Goal: Find specific page/section: Find specific page/section

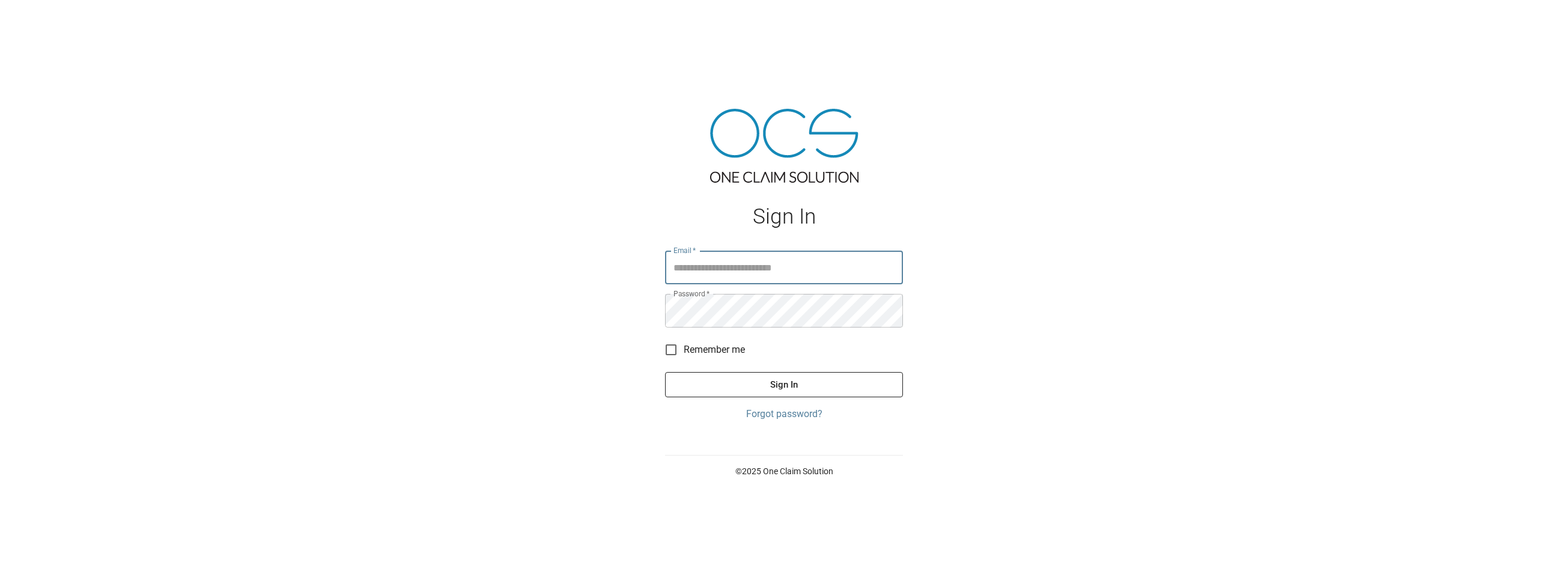
type input "**********"
click at [784, 383] on button "Sign In" at bounding box center [784, 384] width 238 height 25
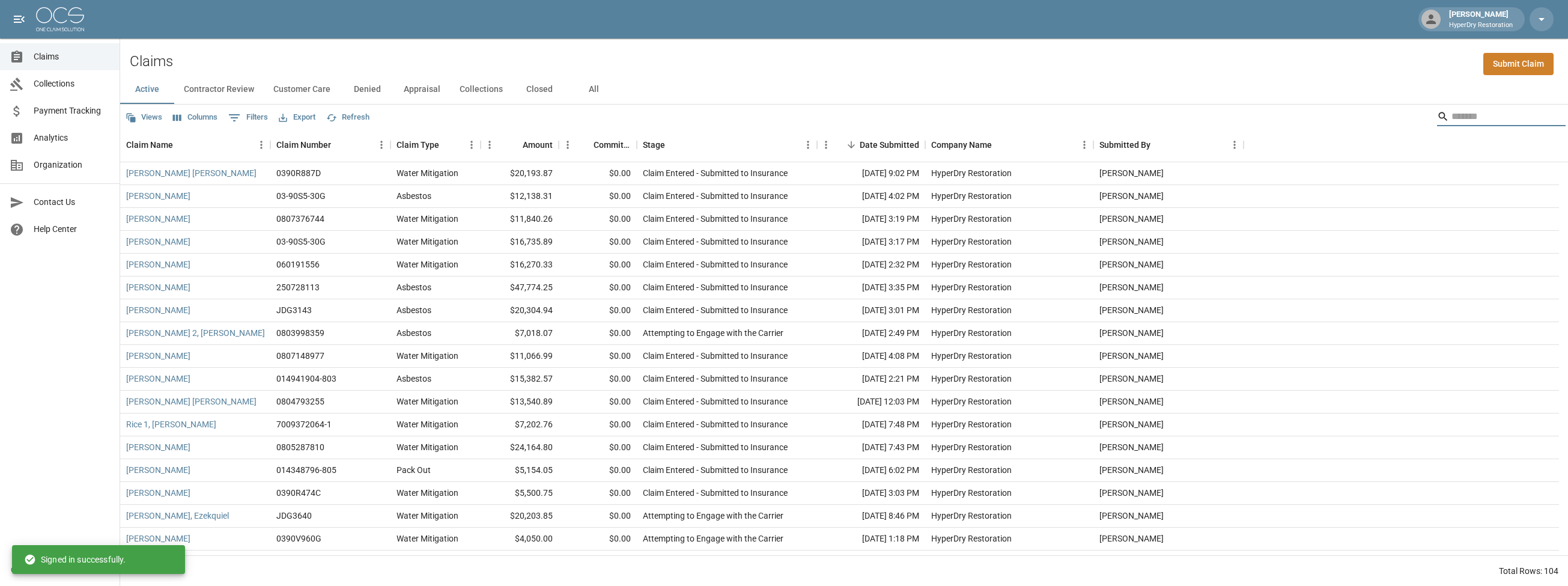
click at [1452, 111] on input "Search" at bounding box center [1500, 117] width 96 height 19
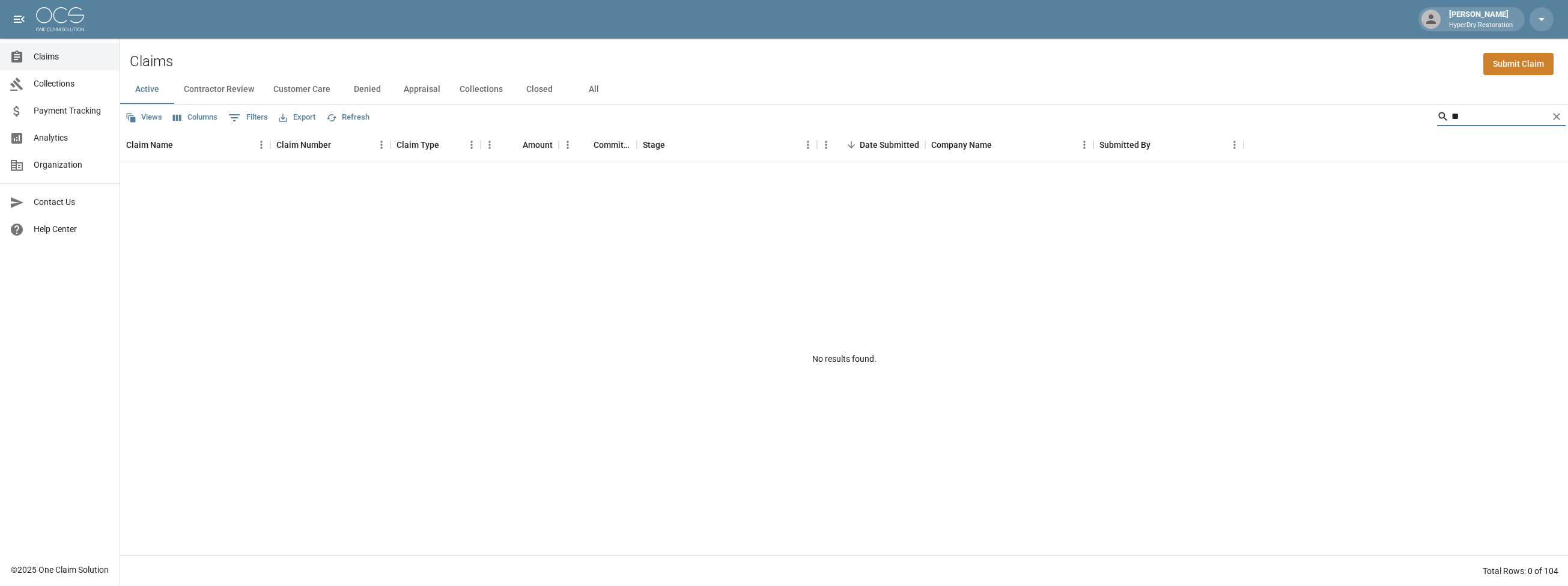
type input "*"
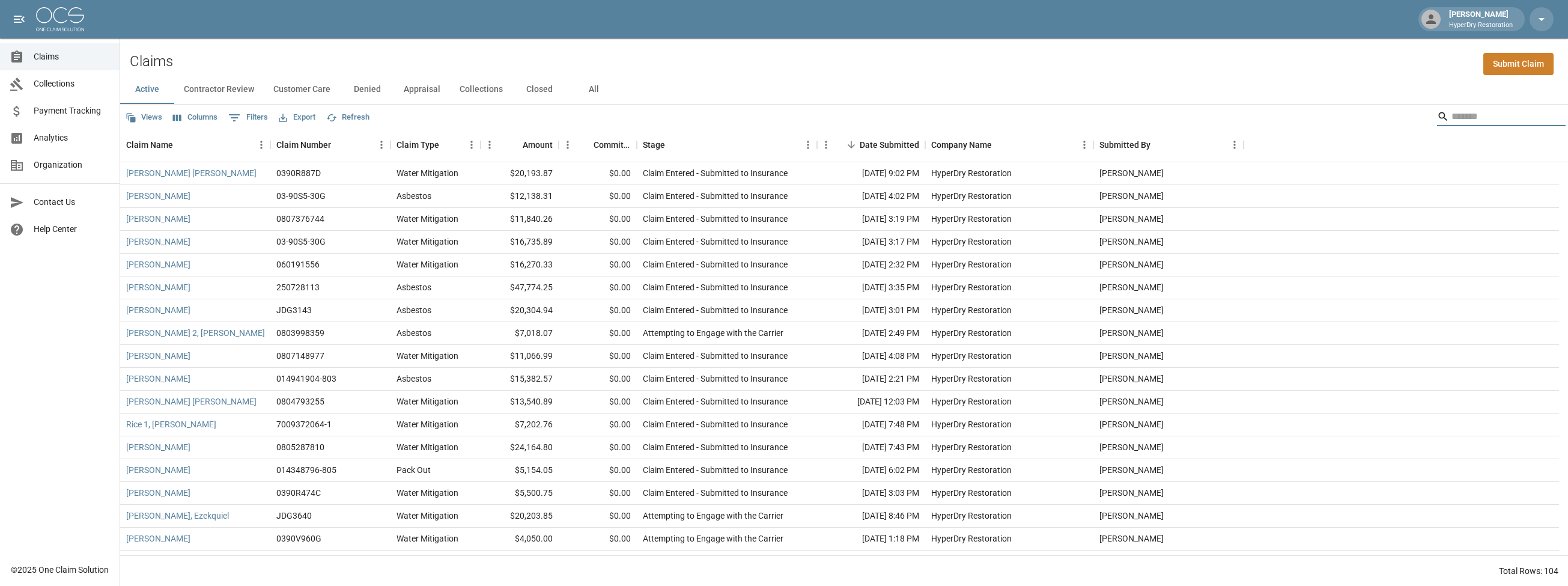
click at [547, 91] on button "Closed" at bounding box center [539, 89] width 54 height 29
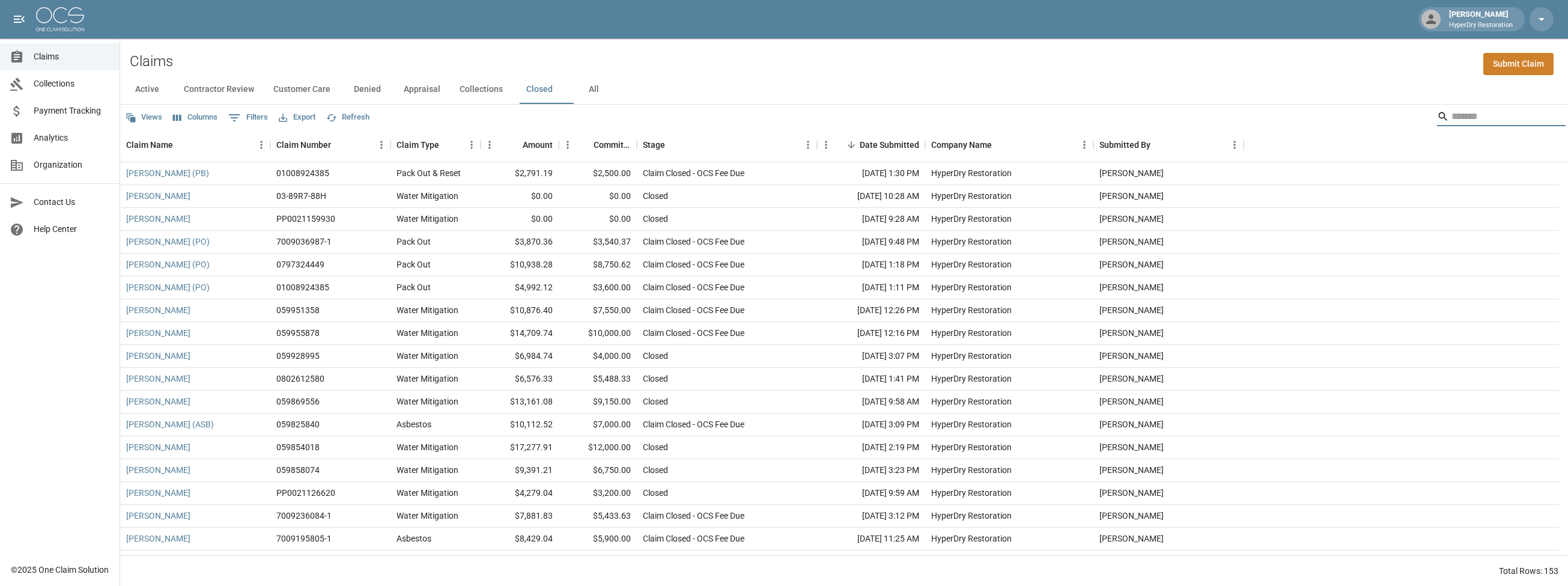
click at [1466, 114] on input "Search" at bounding box center [1500, 117] width 96 height 19
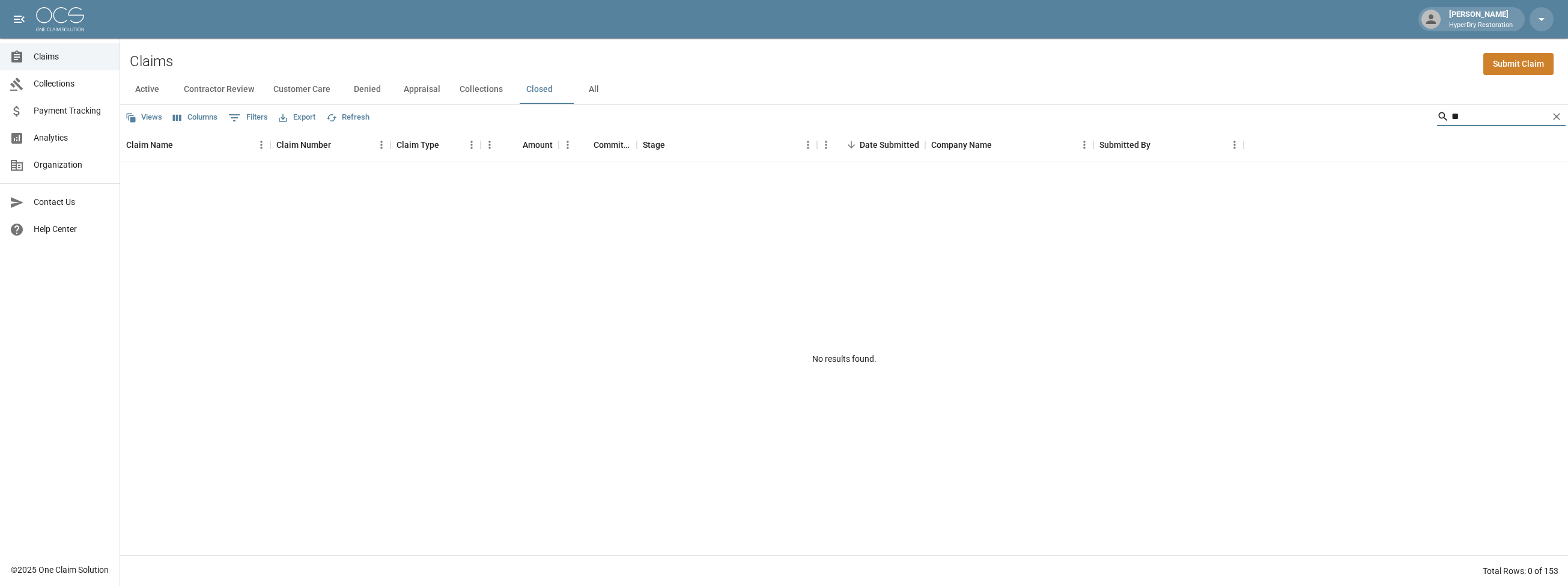
type input "*"
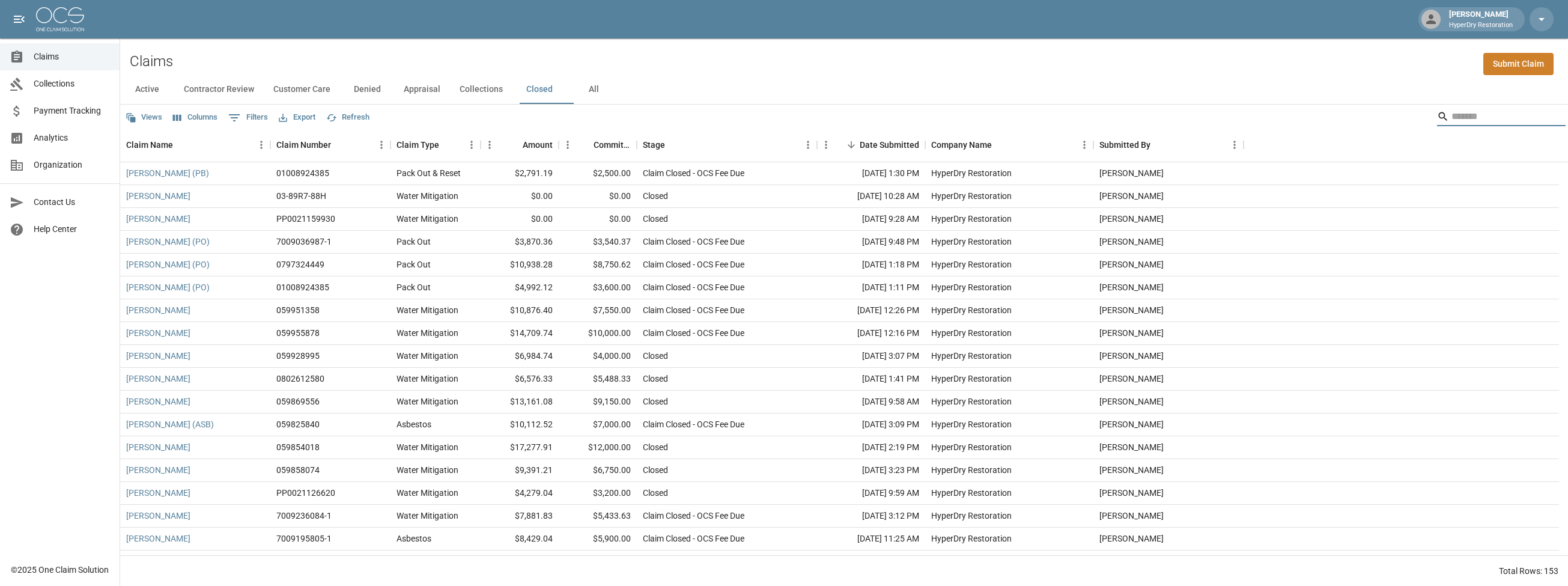
click at [440, 93] on button "Appraisal" at bounding box center [422, 89] width 56 height 29
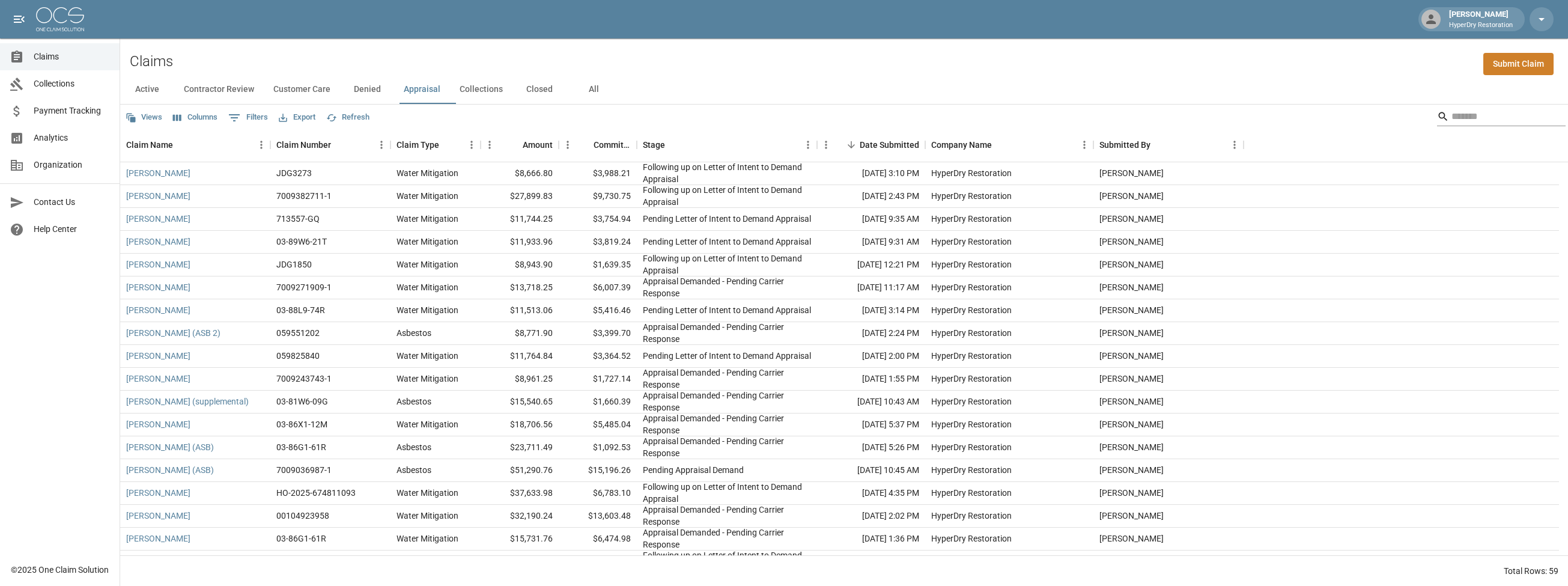
click at [1452, 115] on input "Search" at bounding box center [1500, 117] width 96 height 19
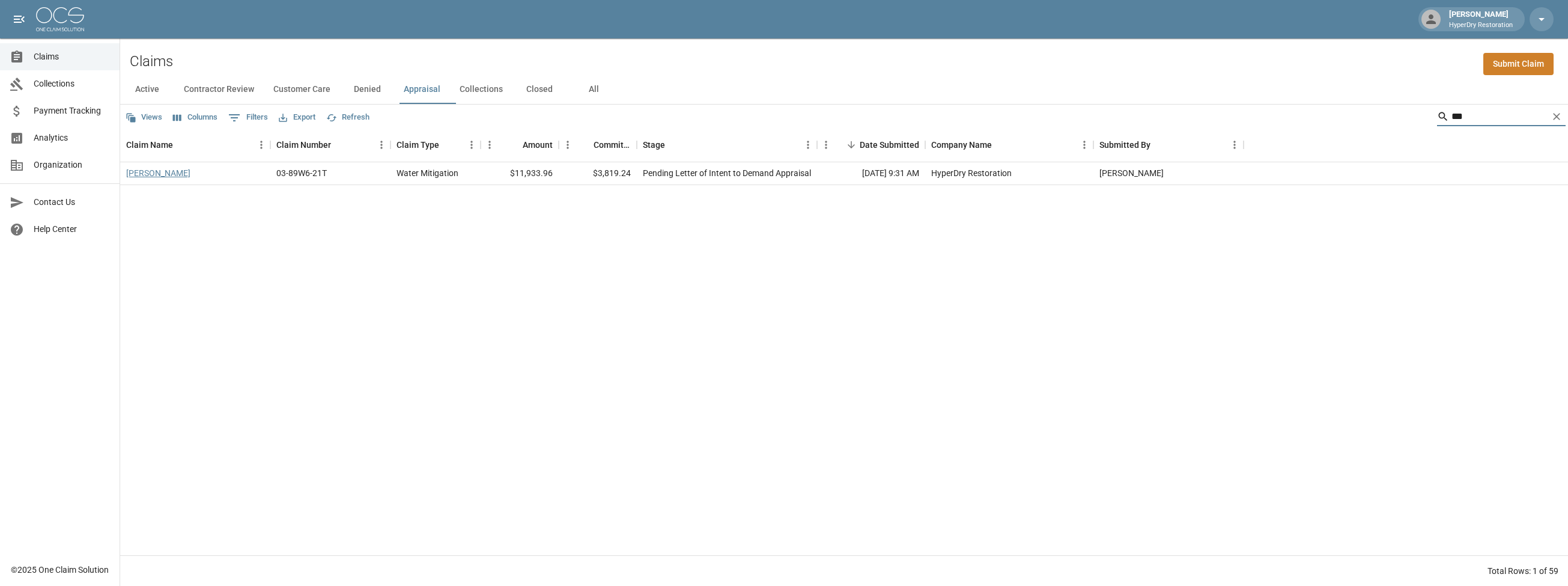
type input "***"
click at [162, 176] on link "[PERSON_NAME]" at bounding box center [158, 173] width 64 height 12
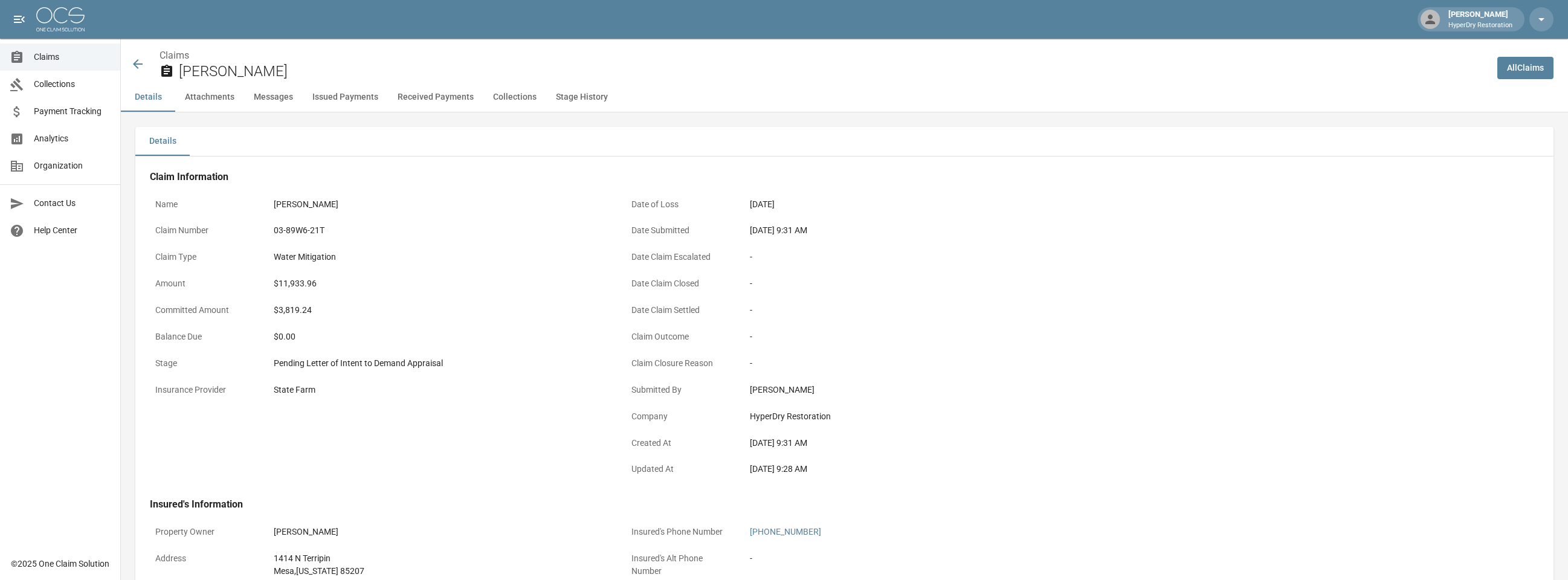
click at [142, 66] on icon at bounding box center [137, 64] width 14 height 14
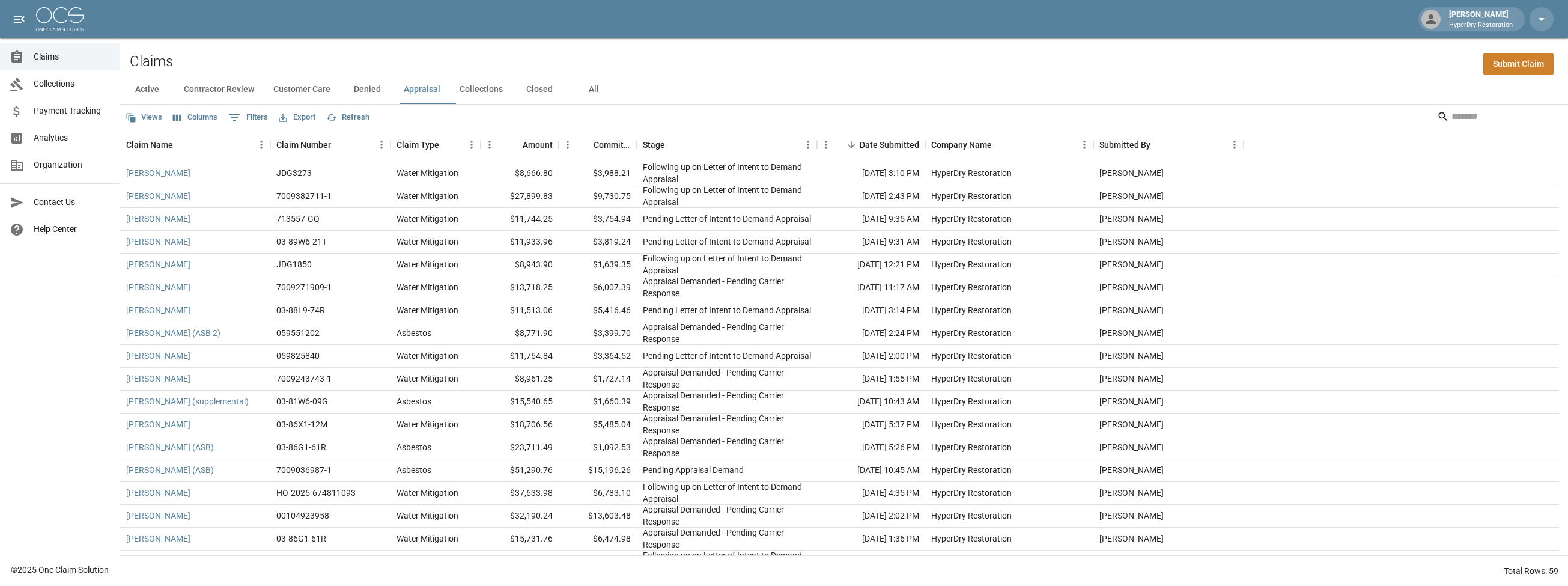
click at [149, 86] on button "Active" at bounding box center [147, 89] width 54 height 29
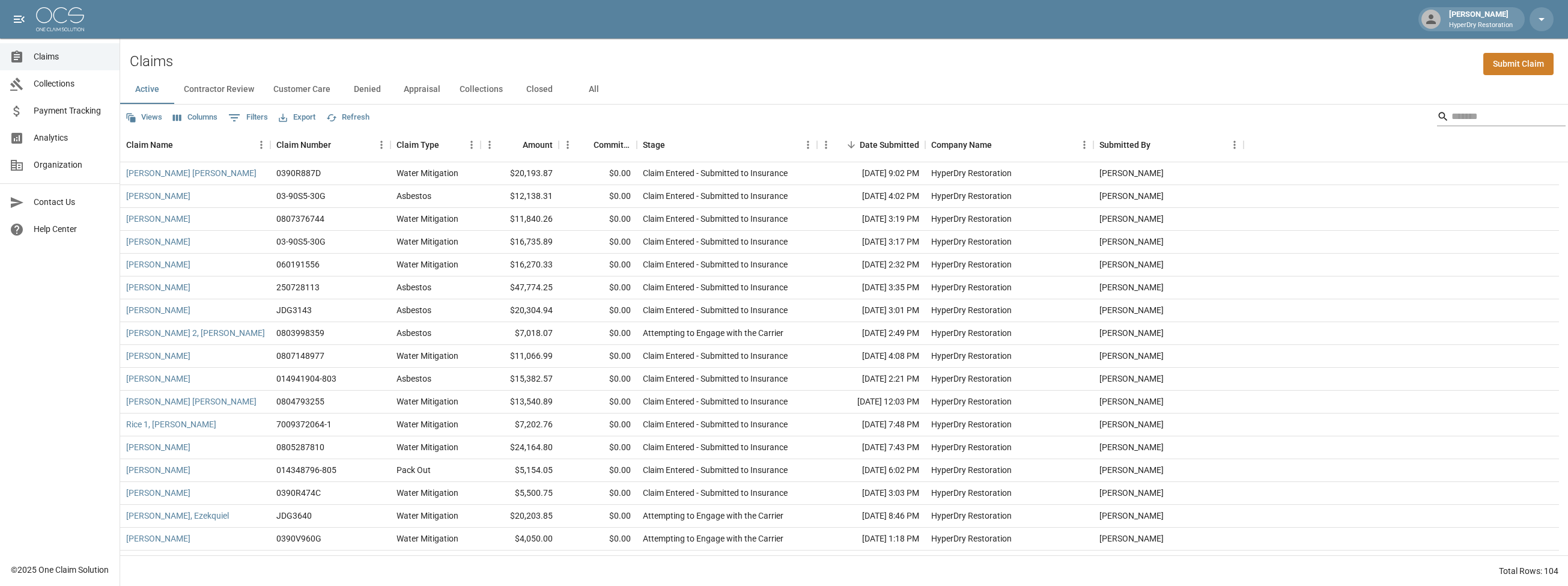
click at [1508, 105] on div "Views Columns 0 Filters Export Refresh" at bounding box center [844, 117] width 1448 height 24
click at [1506, 112] on input "Search" at bounding box center [1500, 117] width 96 height 19
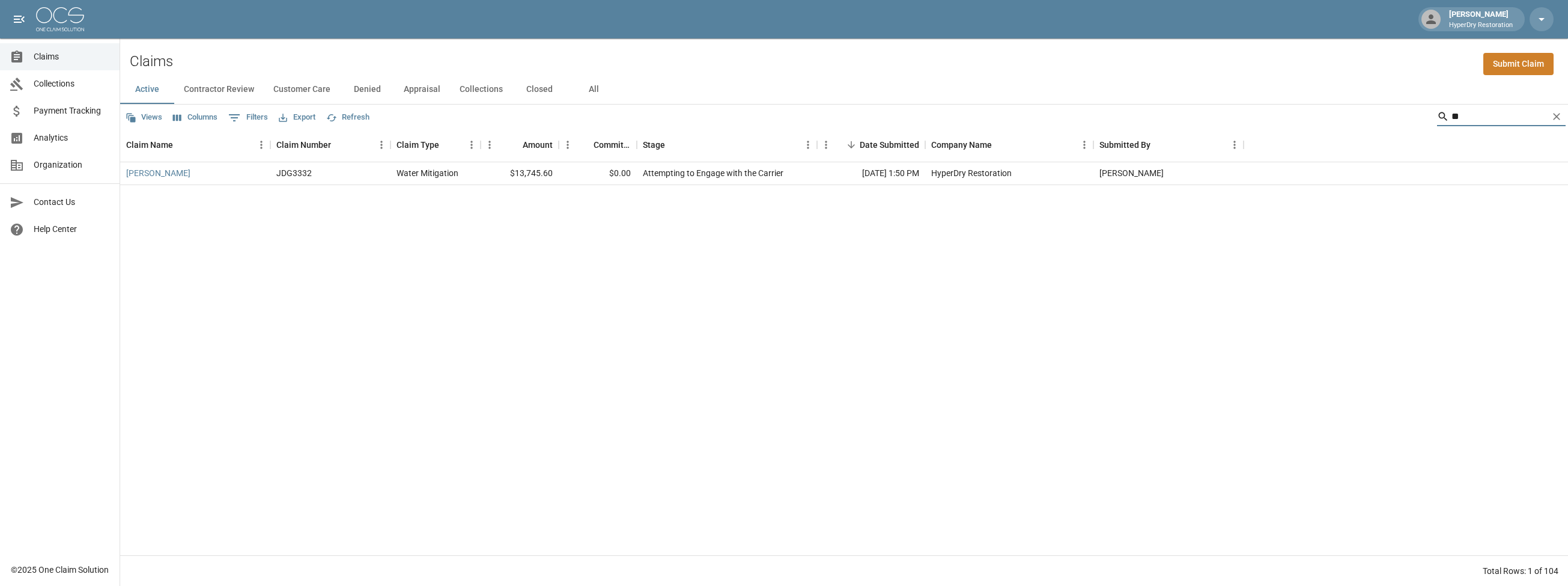
type input "*"
type input "******"
click at [1552, 115] on icon "Clear" at bounding box center [1557, 117] width 12 height 12
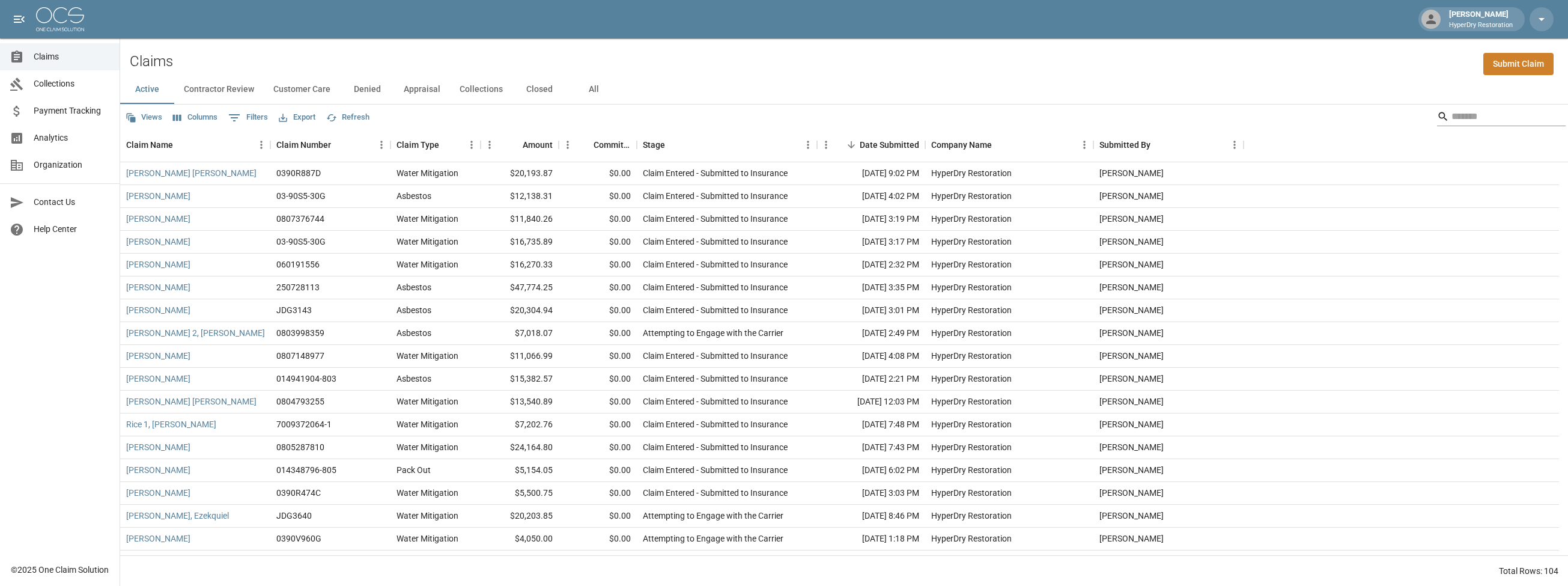
click at [1486, 118] on input "Search" at bounding box center [1500, 117] width 96 height 19
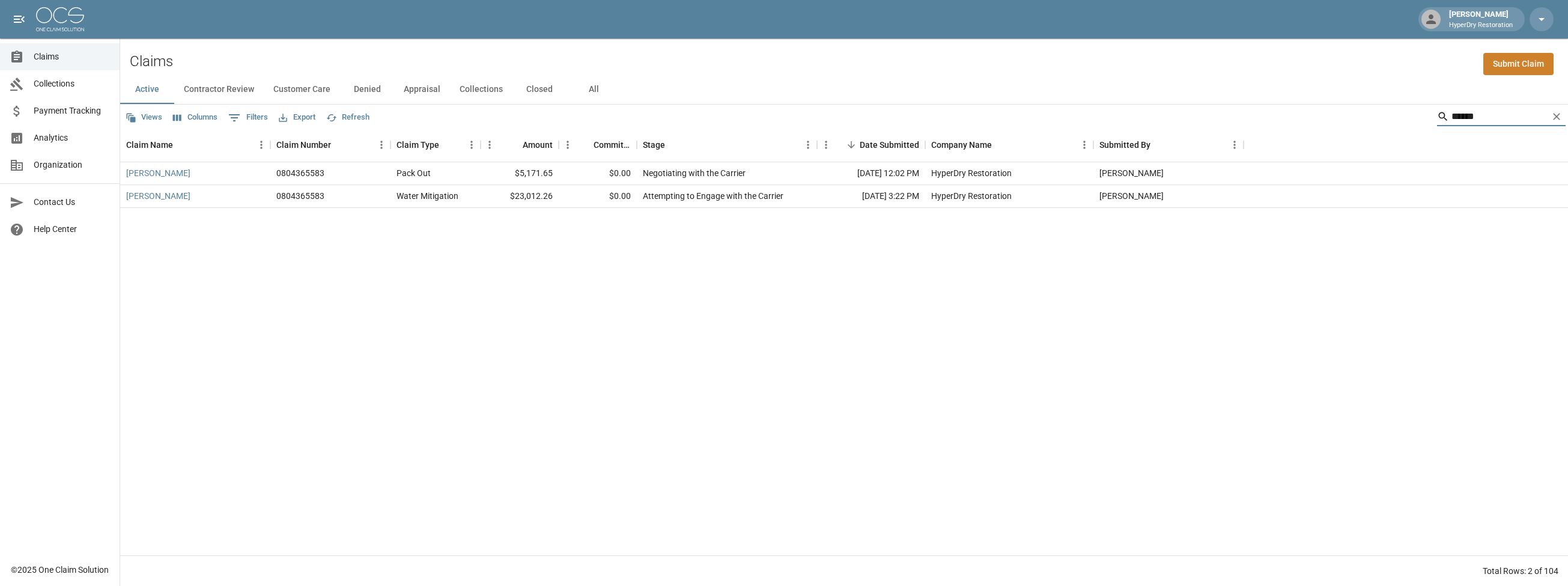
type input "******"
drag, startPoint x: 1486, startPoint y: 118, endPoint x: 1555, endPoint y: 107, distance: 69.9
click at [1557, 117] on icon "Clear" at bounding box center [1557, 117] width 7 height 7
click at [65, 59] on span "Claims" at bounding box center [71, 57] width 77 height 13
click at [1555, 114] on icon "Clear" at bounding box center [1557, 117] width 7 height 7
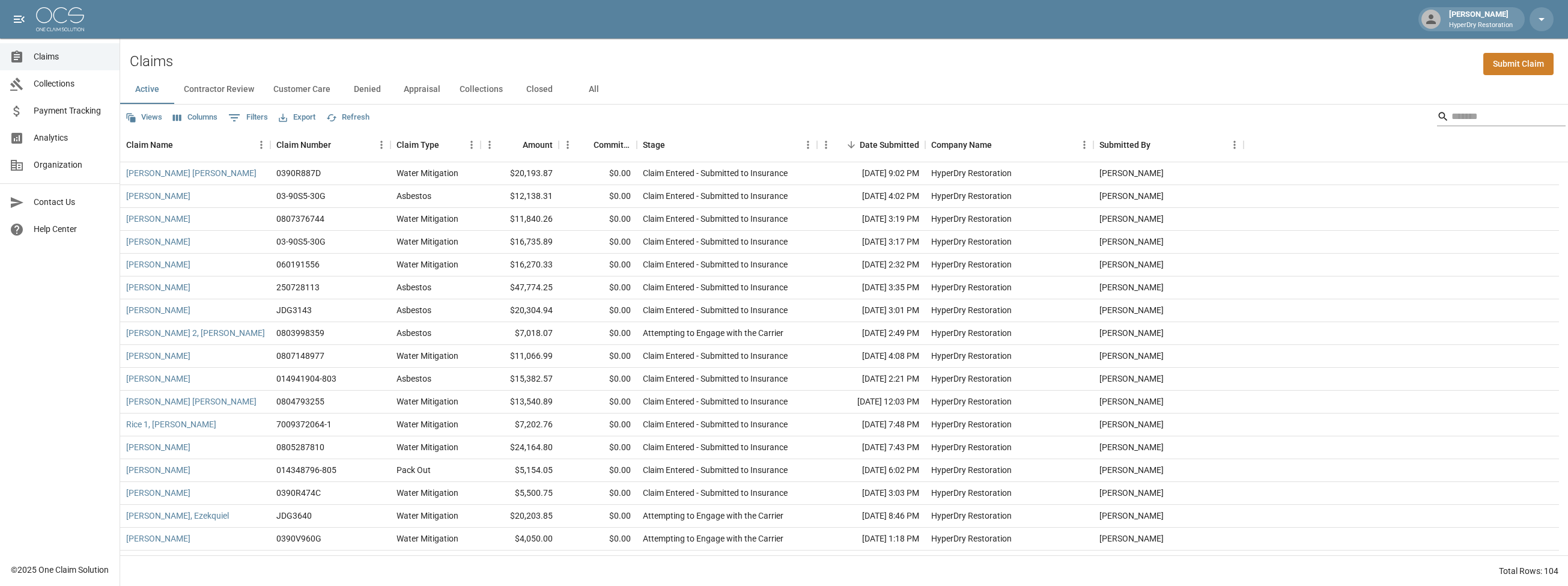
drag, startPoint x: 1527, startPoint y: 120, endPoint x: 1517, endPoint y: 119, distance: 10.0
click at [1527, 120] on input "Search" at bounding box center [1500, 117] width 96 height 19
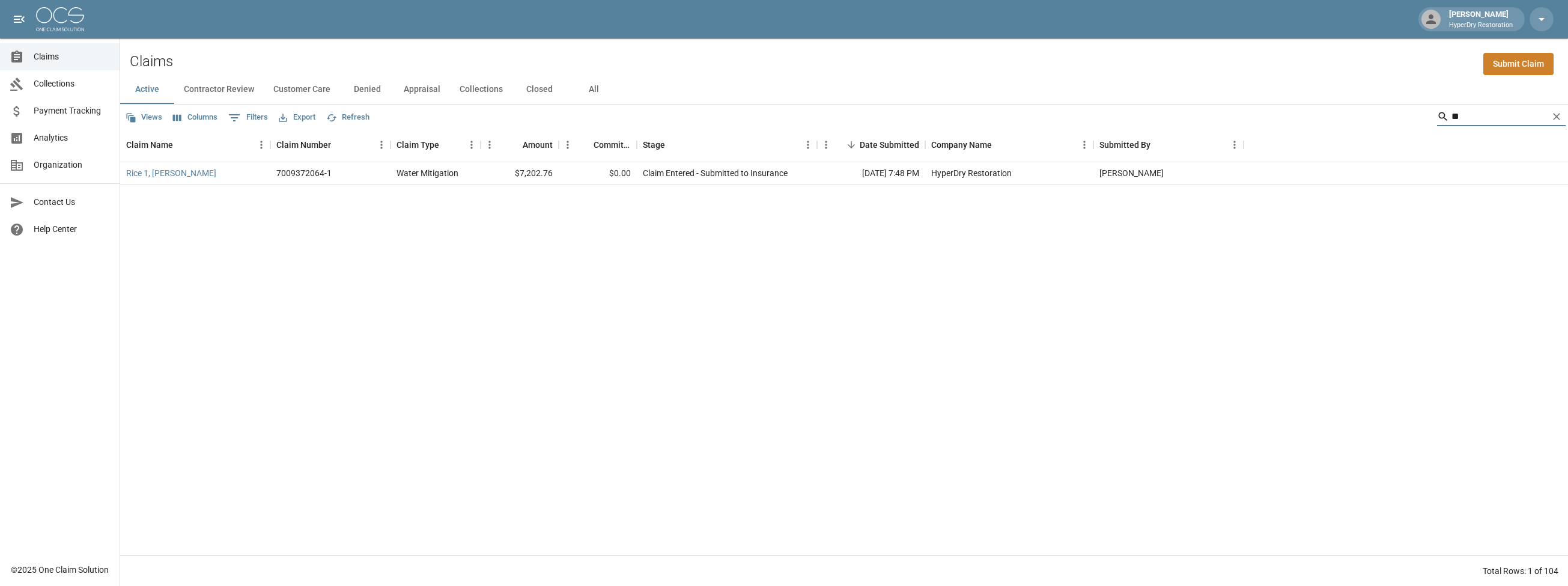
type input "*"
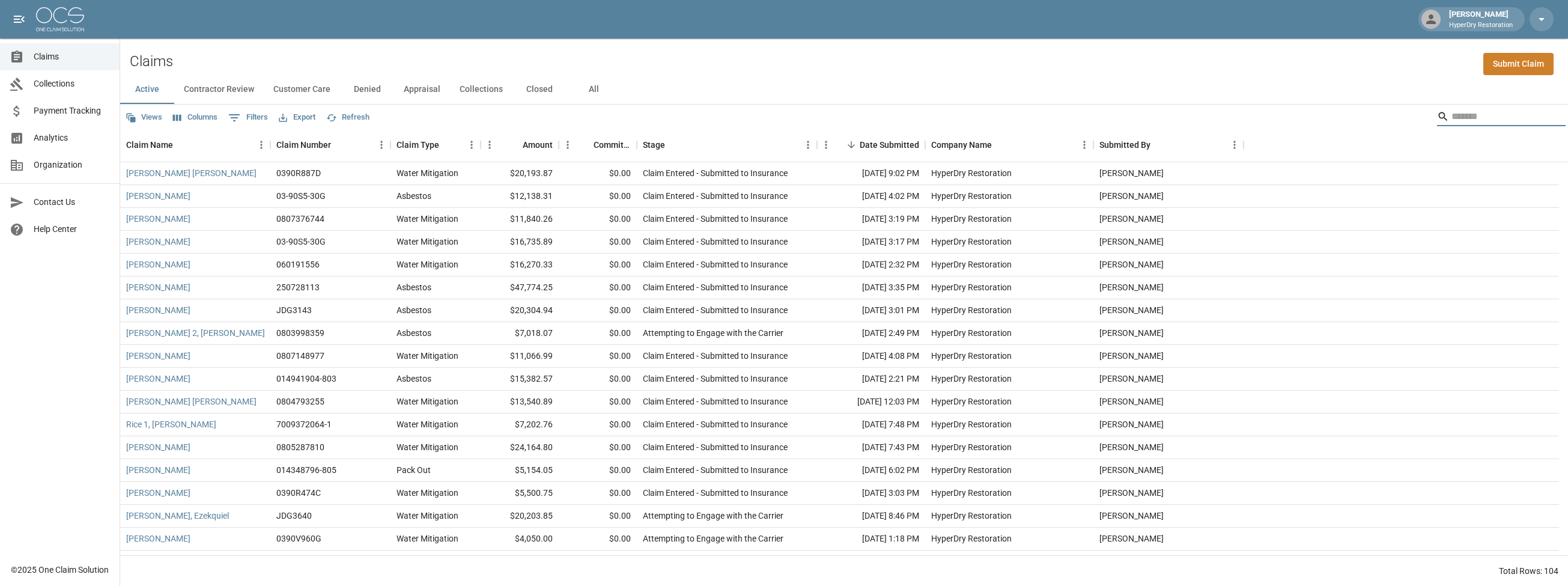
click at [1452, 111] on input "Search" at bounding box center [1500, 117] width 96 height 19
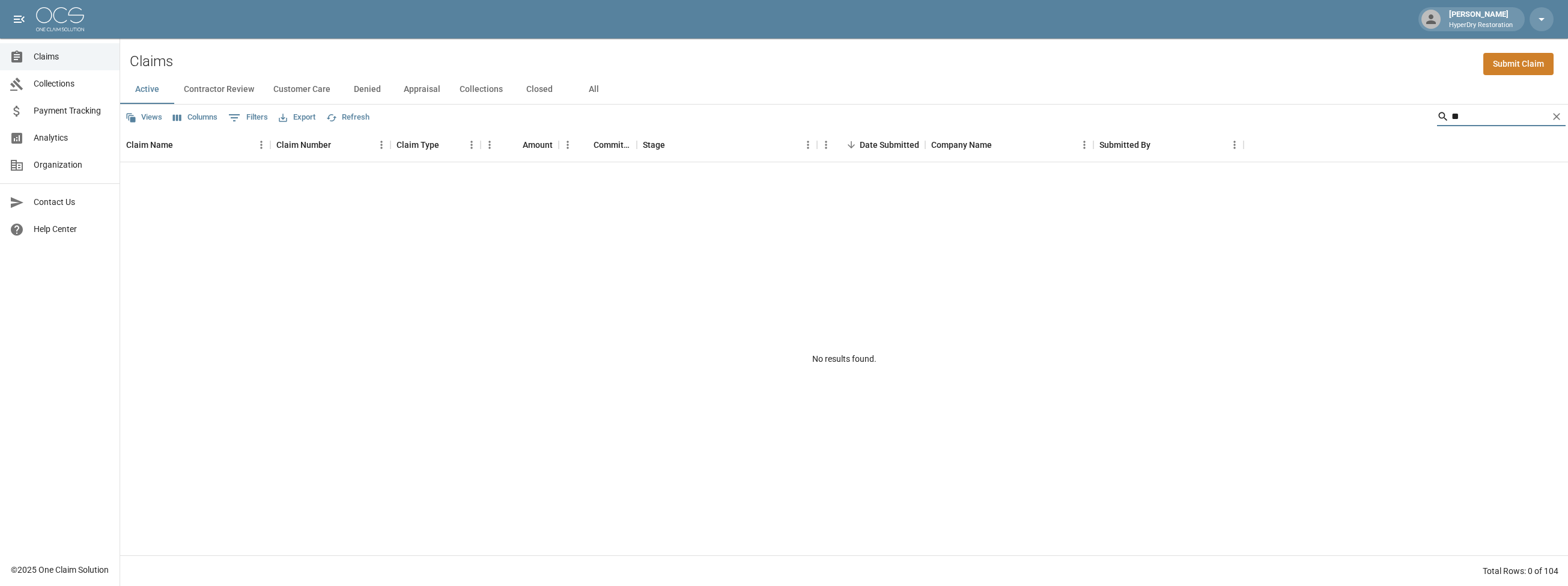
type input "*"
type input "********"
click at [1552, 114] on icon "Clear" at bounding box center [1557, 117] width 12 height 12
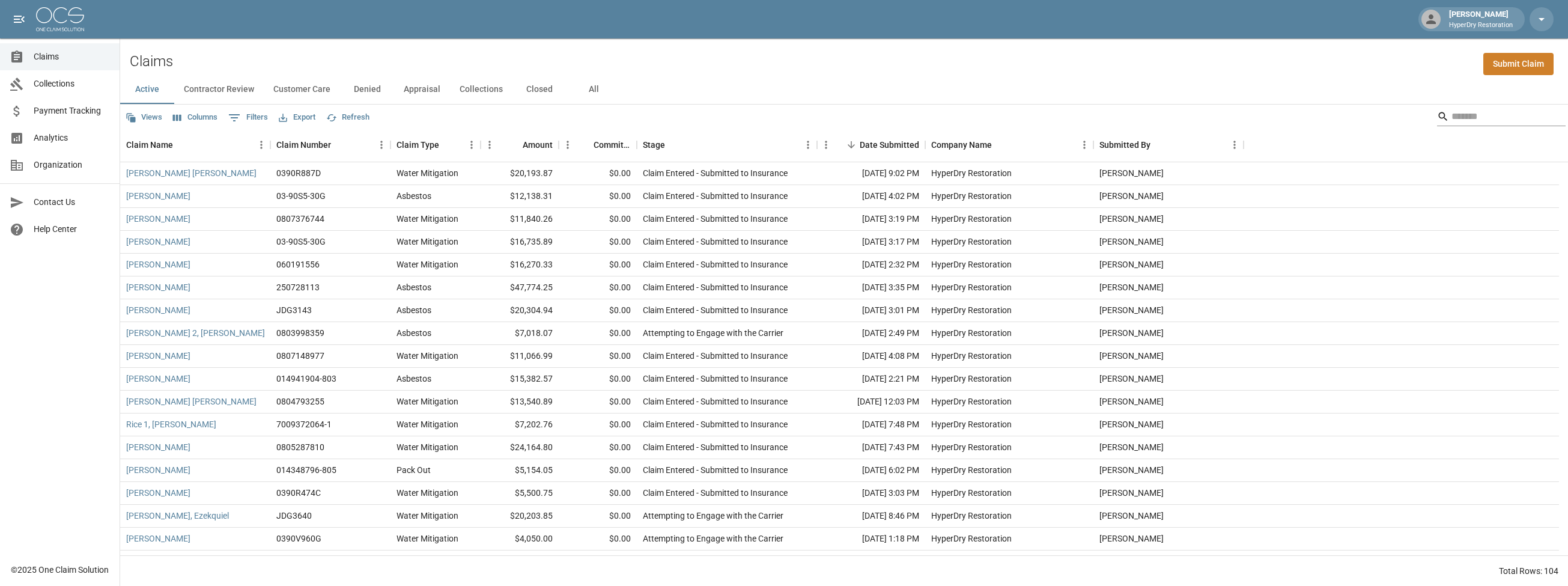
drag, startPoint x: 1511, startPoint y: 115, endPoint x: 1508, endPoint y: 120, distance: 5.8
click at [1508, 120] on input "Search" at bounding box center [1500, 117] width 96 height 19
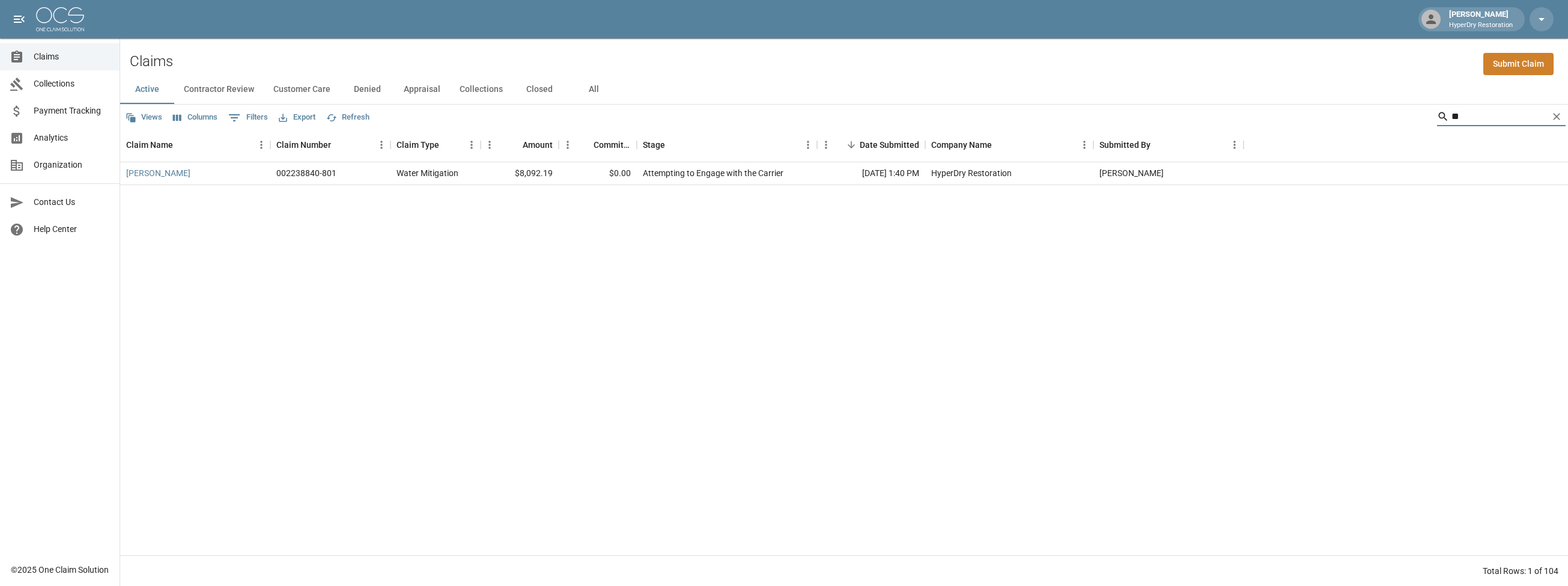
type input "*"
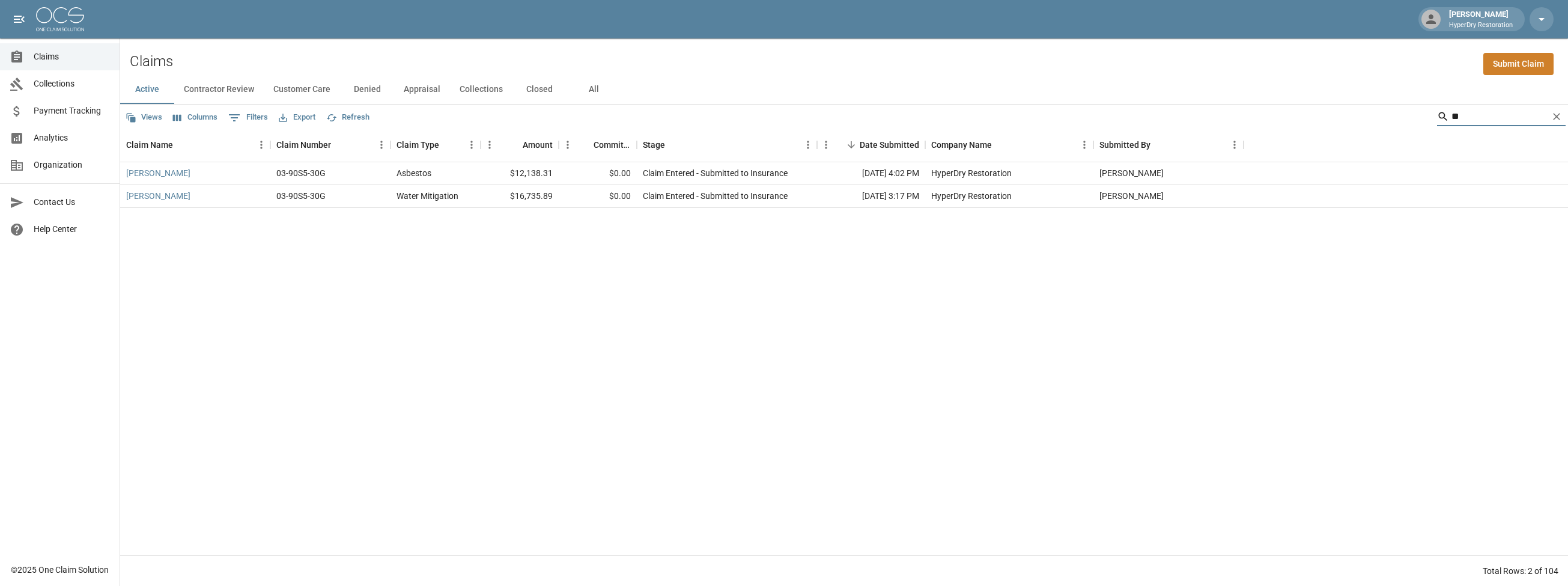
type input "*"
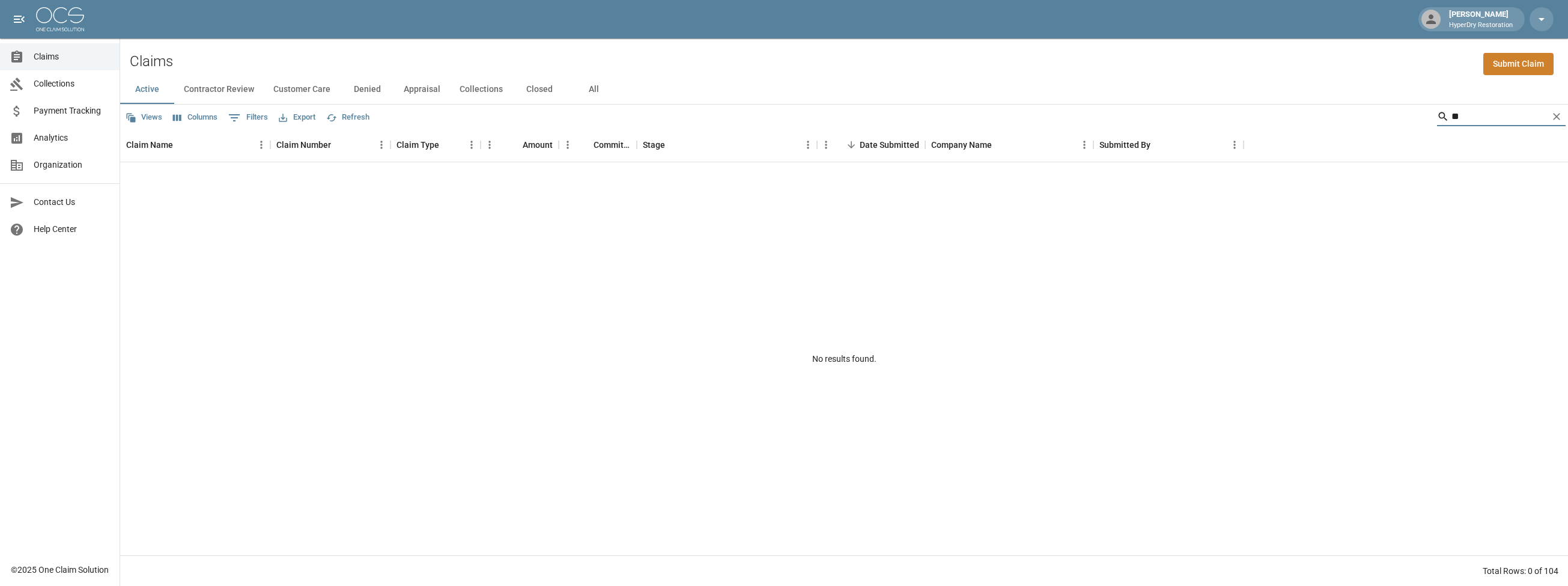
type input "*"
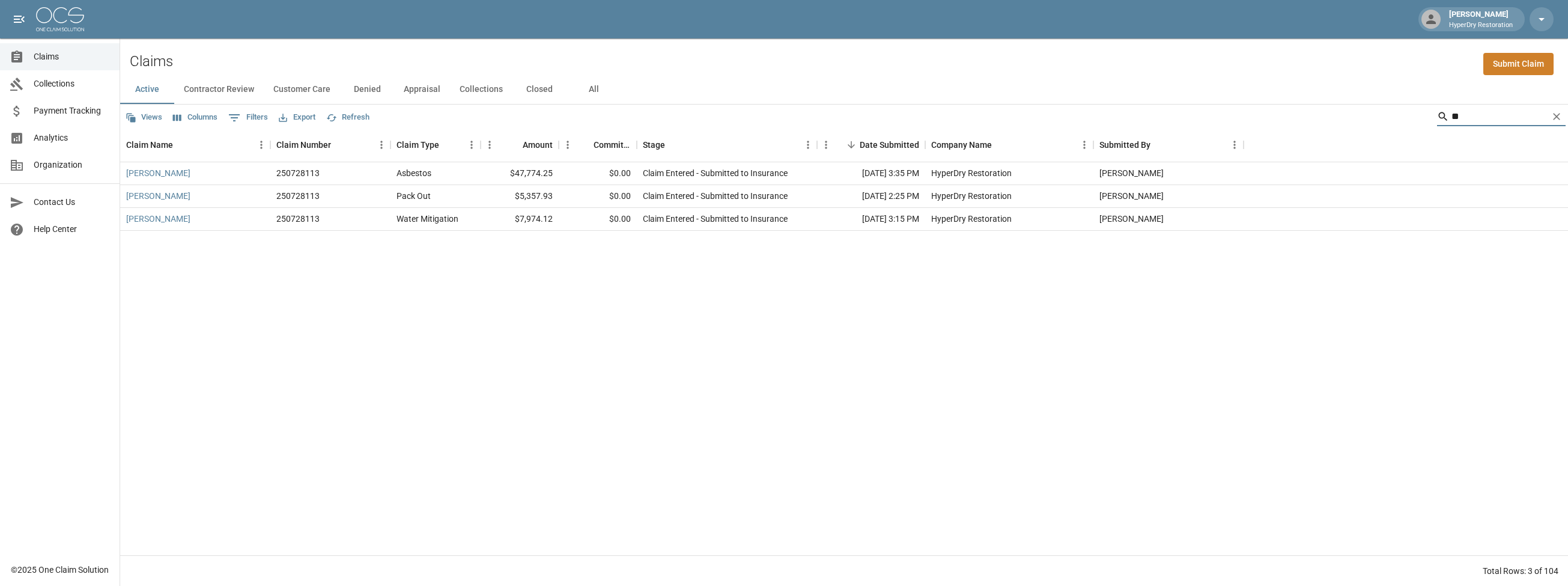
type input "*"
